Goal: Task Accomplishment & Management: Use online tool/utility

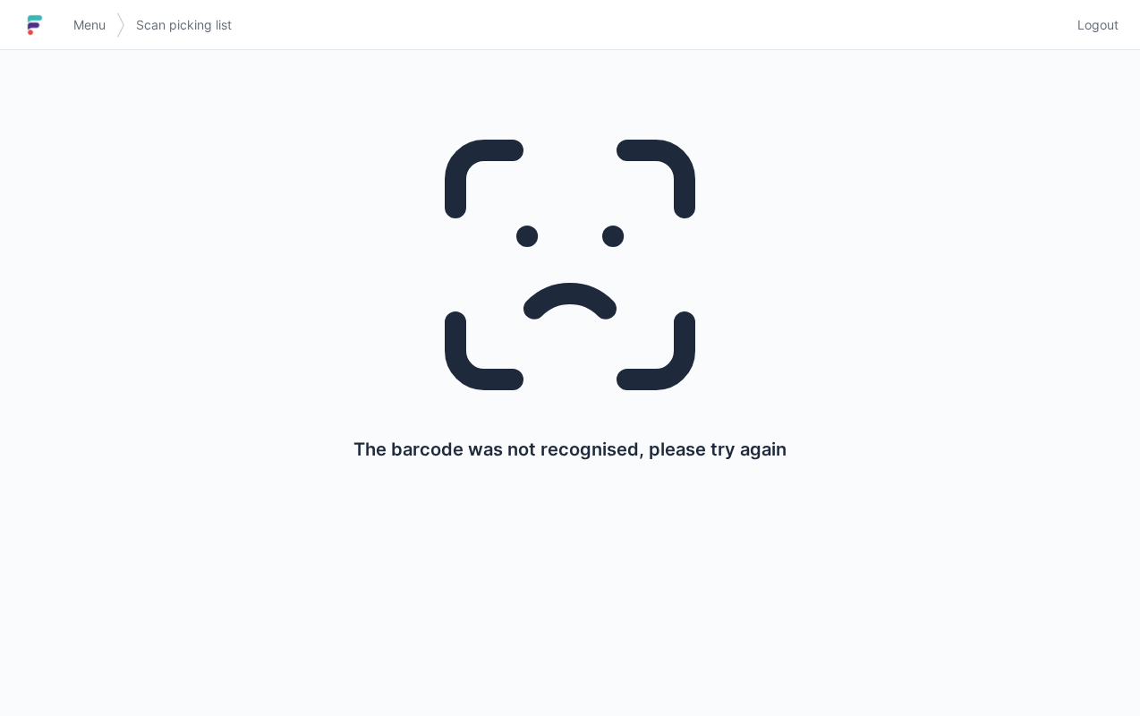
click at [1097, 31] on span "Logout" at bounding box center [1097, 25] width 41 height 18
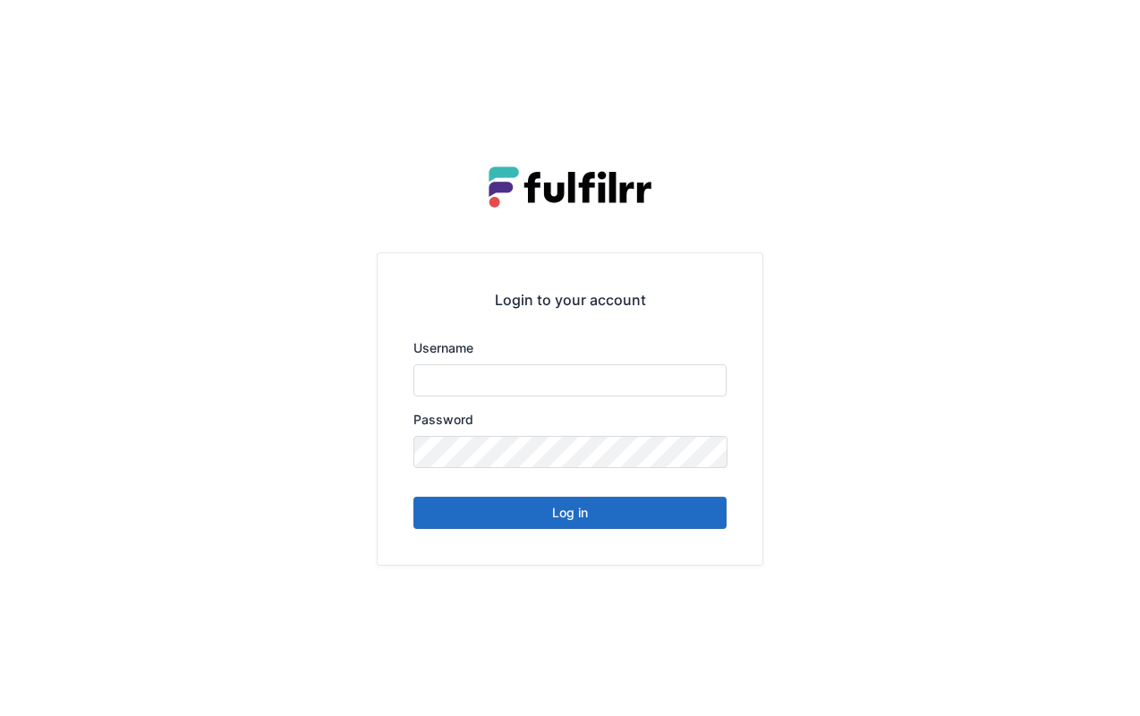
type input "******"
click at [592, 519] on button "Log in" at bounding box center [569, 513] width 313 height 32
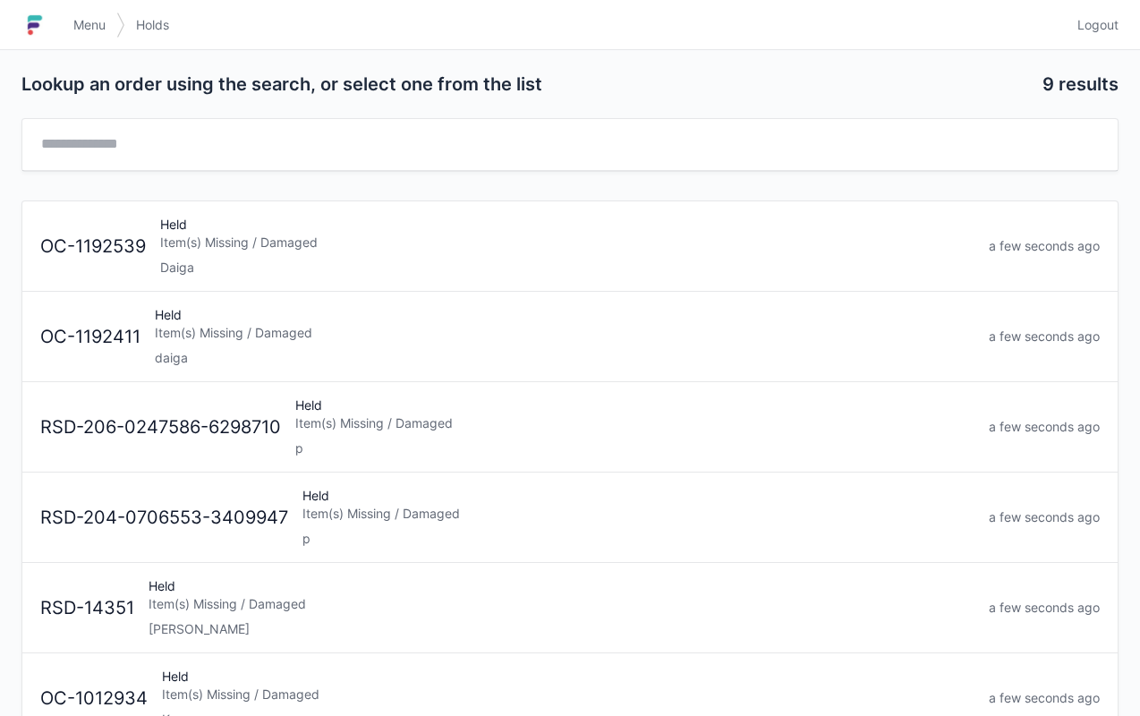
click at [1104, 11] on link "Logout" at bounding box center [1093, 25] width 52 height 32
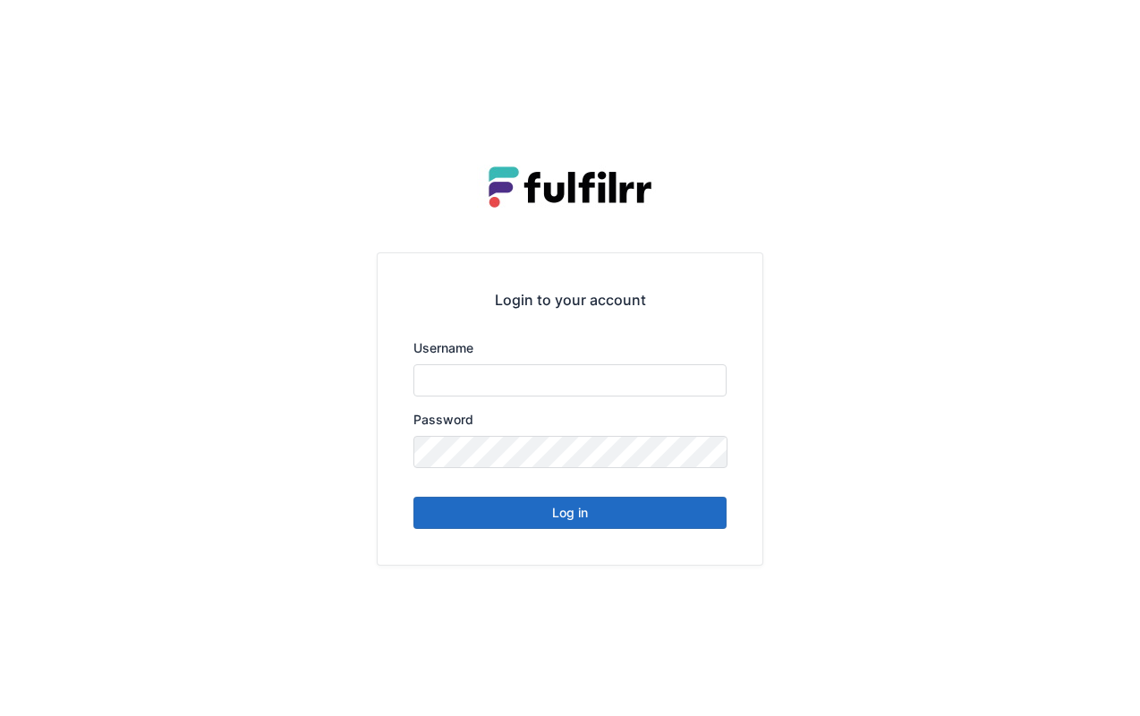
type input "******"
click at [555, 515] on button "Log in" at bounding box center [569, 513] width 313 height 32
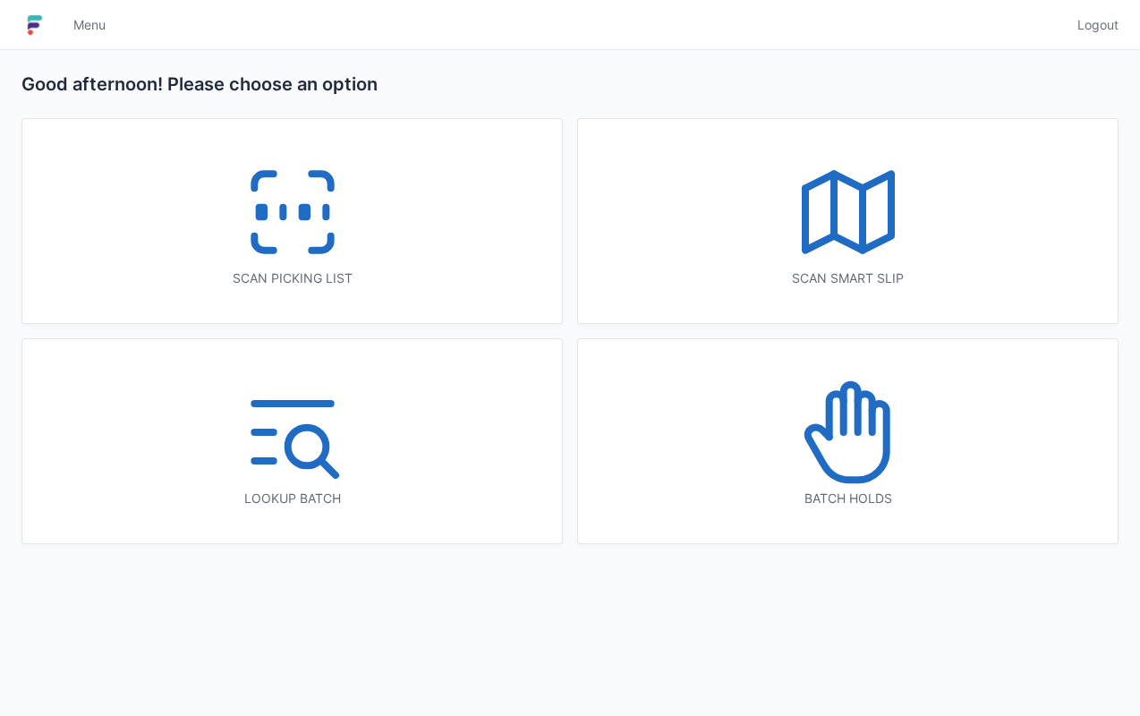
click at [342, 256] on icon at bounding box center [292, 212] width 115 height 115
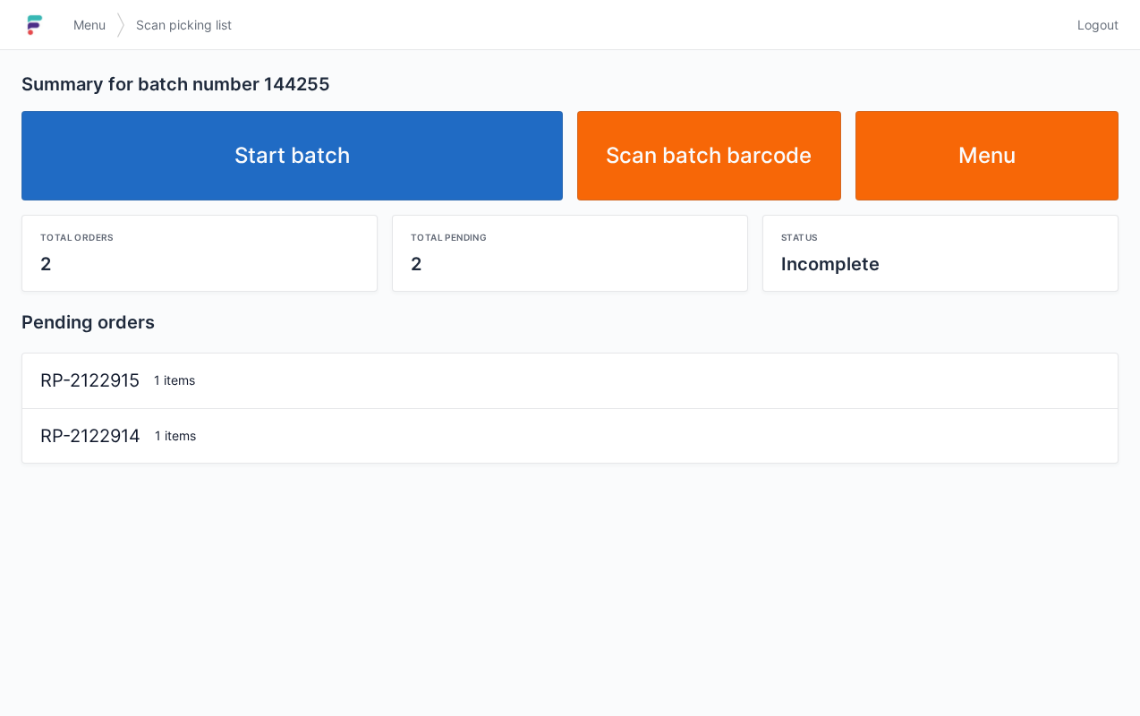
click at [384, 145] on link "Start batch" at bounding box center [291, 155] width 541 height 89
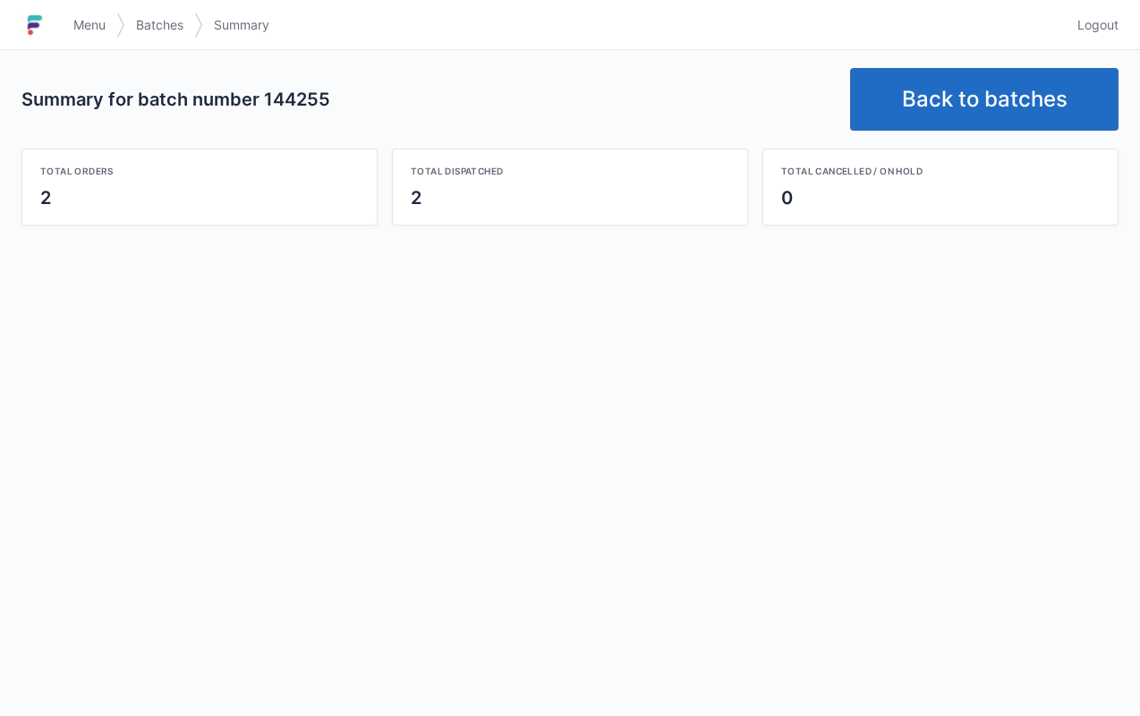
click at [991, 98] on link "Back to batches" at bounding box center [984, 99] width 268 height 63
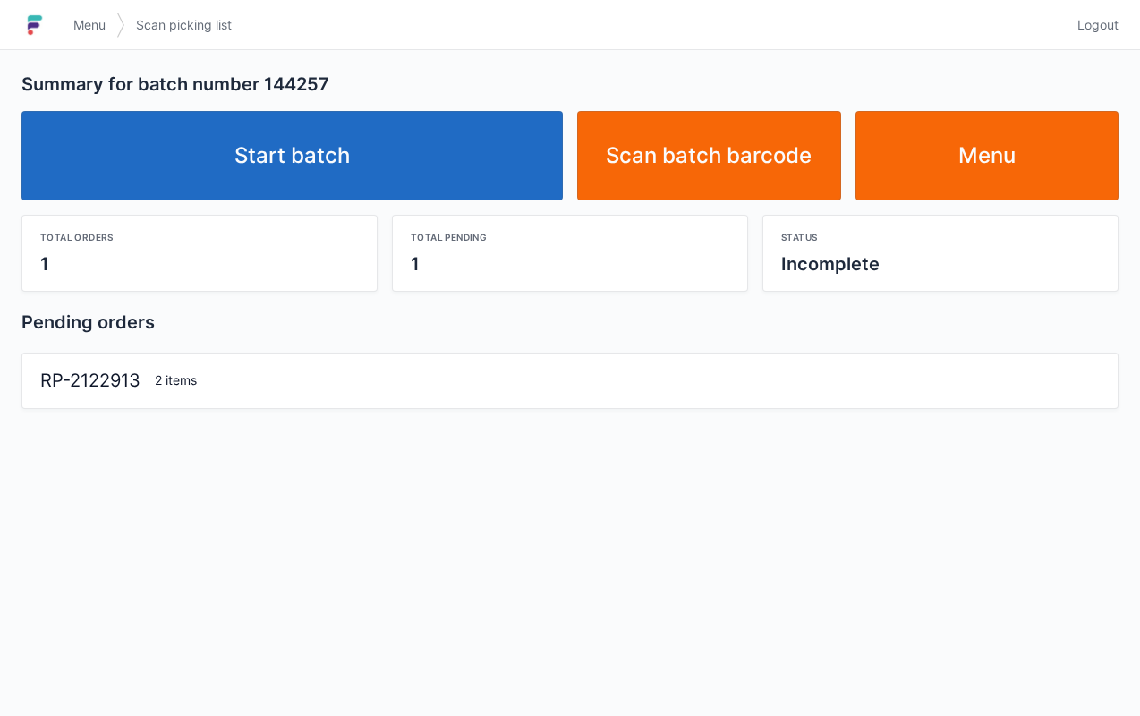
click at [240, 161] on link "Start batch" at bounding box center [291, 155] width 541 height 89
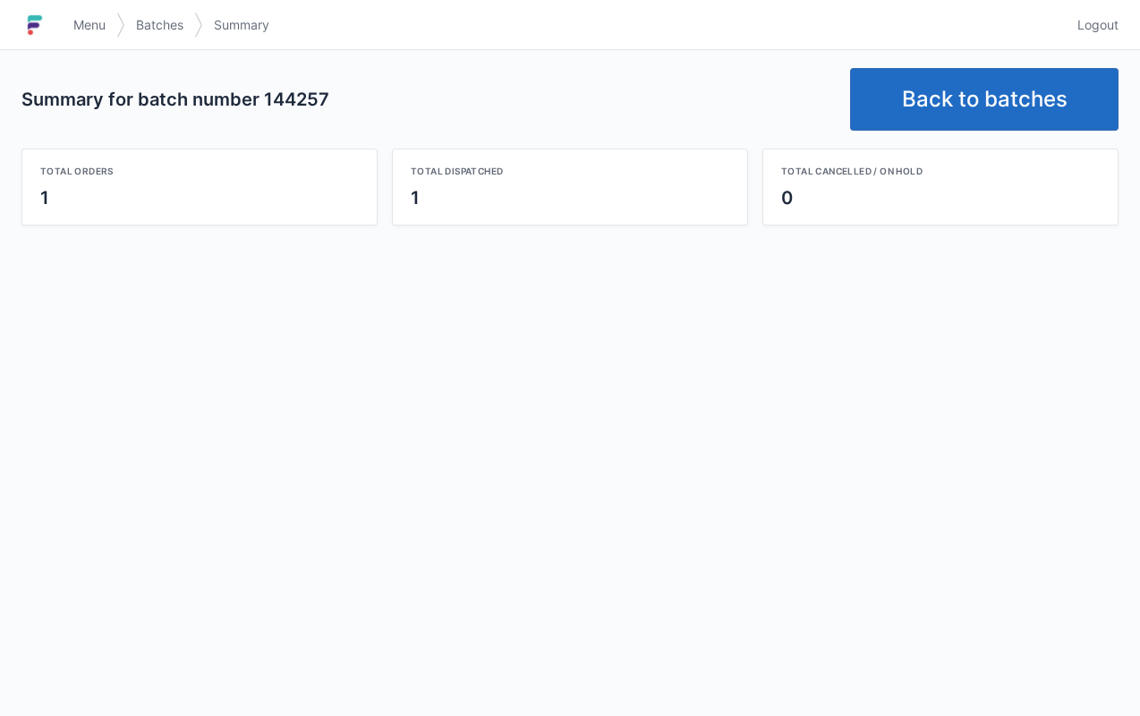
click at [966, 96] on link "Back to batches" at bounding box center [984, 99] width 268 height 63
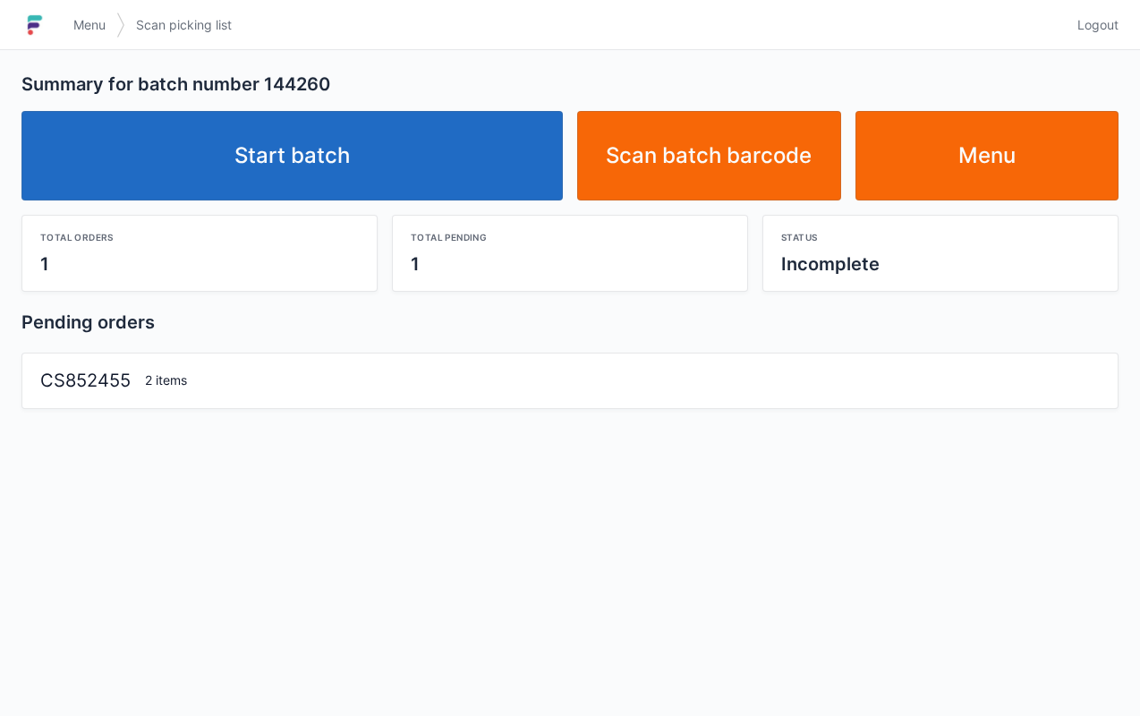
click at [308, 170] on link "Start batch" at bounding box center [291, 155] width 541 height 89
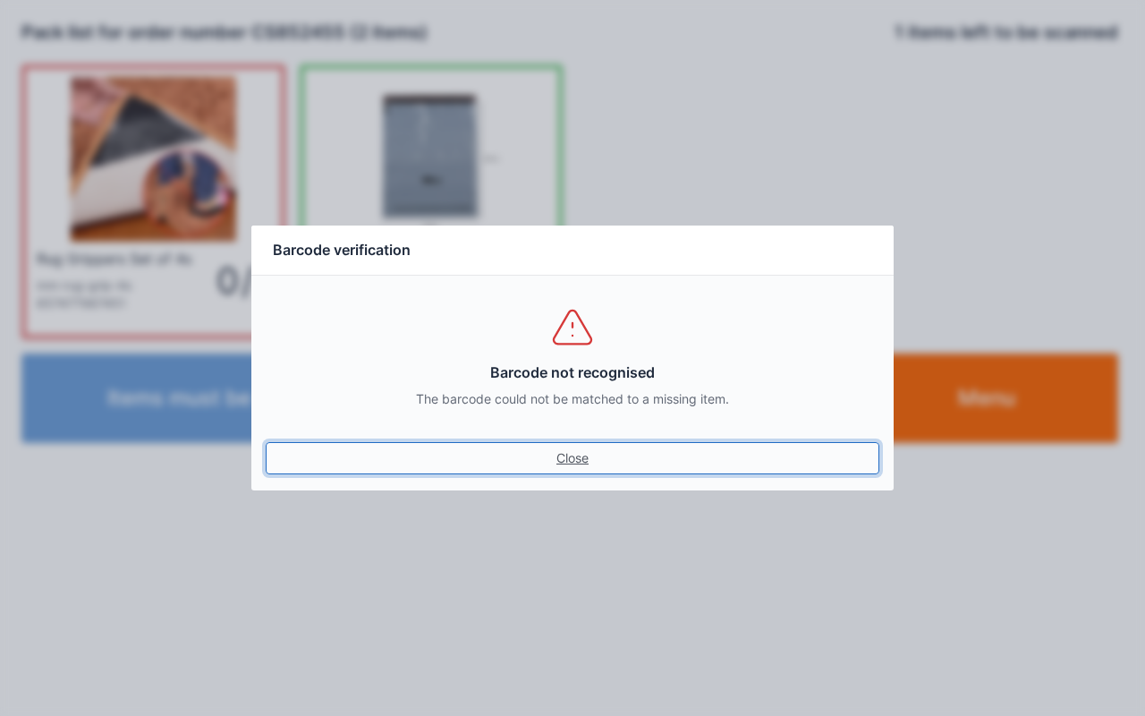
click at [599, 472] on link "Close" at bounding box center [573, 458] width 614 height 32
